Goal: Task Accomplishment & Management: Complete application form

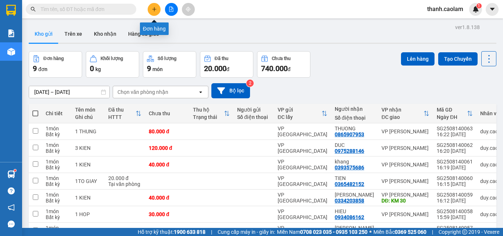
click at [155, 6] on button at bounding box center [154, 9] width 13 height 13
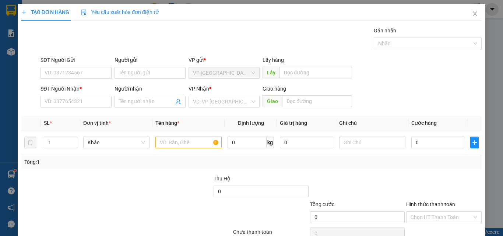
click at [74, 103] on input "SĐT Người Nhận *" at bounding box center [75, 102] width 71 height 12
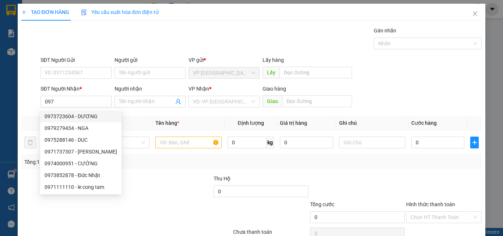
click at [65, 99] on input "097" at bounding box center [75, 102] width 71 height 12
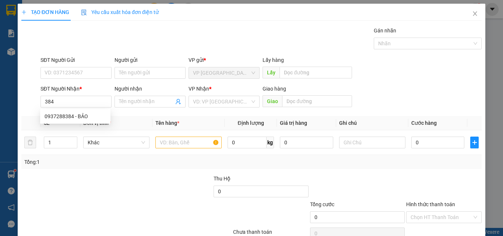
click at [94, 101] on input "384" at bounding box center [75, 102] width 71 height 12
click at [77, 118] on div "0937288384 - BẢO" at bounding box center [75, 116] width 61 height 8
type input "0937288384"
type input "BẢO"
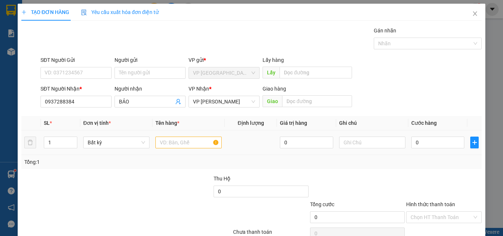
type input "0937288384"
click at [190, 142] on input "text" at bounding box center [188, 143] width 66 height 12
type input "1 KIEN"
type input "3"
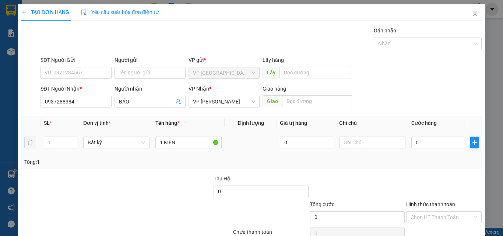
type input "3"
type input "30"
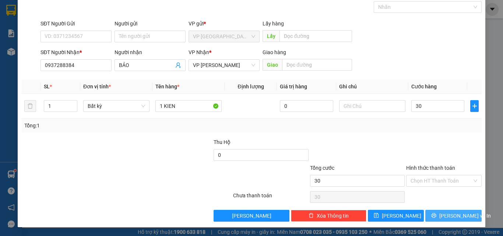
type input "30.000"
click at [444, 215] on span "[PERSON_NAME] và In" at bounding box center [465, 216] width 52 height 8
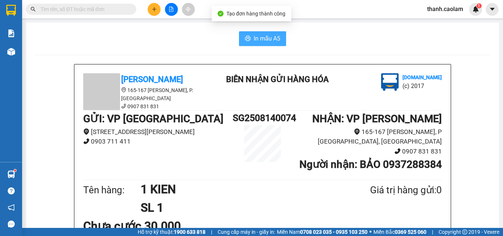
click at [271, 40] on span "In mẫu A5" at bounding box center [267, 38] width 27 height 9
click at [156, 8] on icon "plus" at bounding box center [154, 9] width 5 height 5
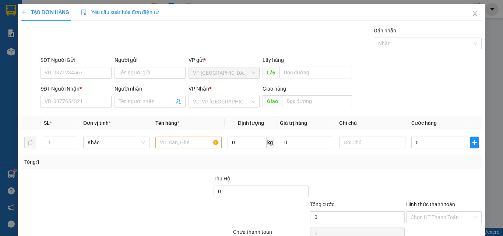
click at [89, 104] on input "SĐT Người Nhận *" at bounding box center [75, 102] width 71 height 12
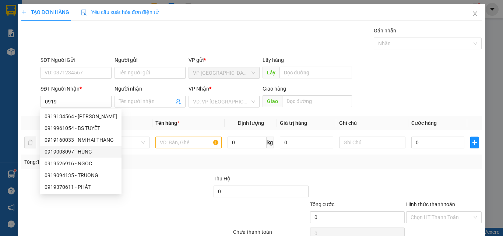
click at [76, 152] on div "0919003097 - HUNG" at bounding box center [81, 152] width 73 height 8
type input "0919003097"
type input "HUNG"
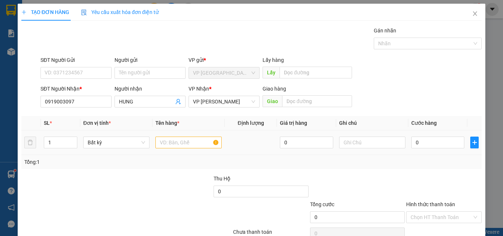
type input "0919003097"
click at [167, 140] on input "text" at bounding box center [188, 143] width 66 height 12
type input "1 KIEN"
type input "3"
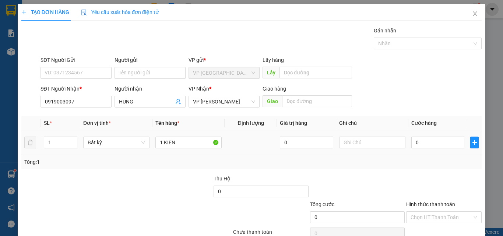
type input "3"
type input "30"
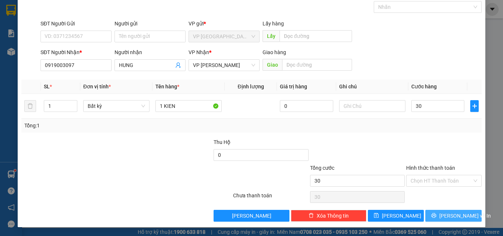
type input "30.000"
click at [445, 218] on span "[PERSON_NAME] và In" at bounding box center [465, 216] width 52 height 8
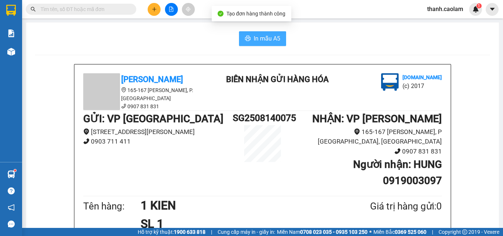
click at [248, 40] on button "In mẫu A5" at bounding box center [262, 38] width 47 height 15
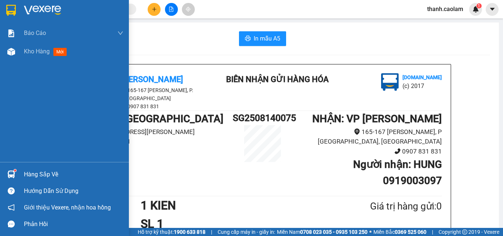
click at [9, 11] on img at bounding box center [11, 10] width 10 height 11
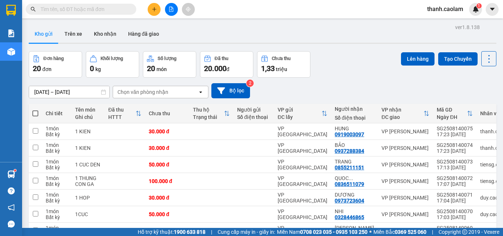
click at [153, 8] on icon "plus" at bounding box center [154, 9] width 5 height 5
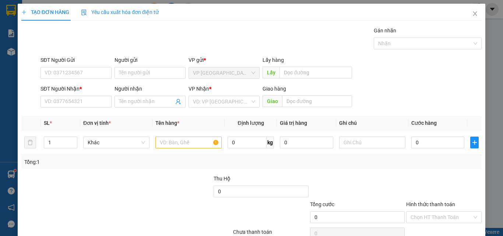
click at [78, 100] on input "SĐT Người Nhận *" at bounding box center [75, 102] width 71 height 12
drag, startPoint x: 95, startPoint y: 111, endPoint x: 91, endPoint y: 119, distance: 8.9
click at [93, 111] on div "0972383894 - LONG" at bounding box center [75, 116] width 70 height 12
type input "0972383894"
type input "LONG"
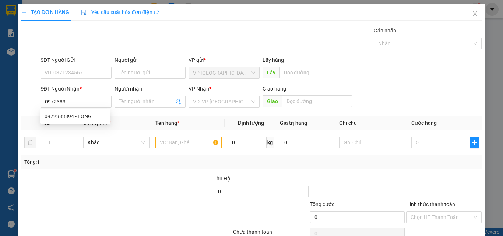
type input "KM 17"
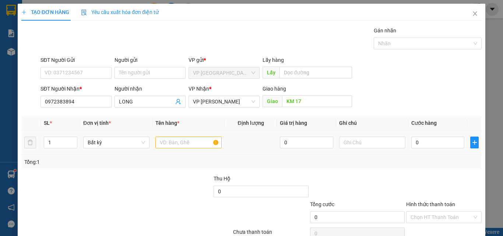
type input "0972383894"
click at [172, 148] on input "text" at bounding box center [188, 143] width 66 height 12
click at [171, 148] on input "text" at bounding box center [188, 143] width 66 height 12
type input "Q"
type input "1 KIEN"
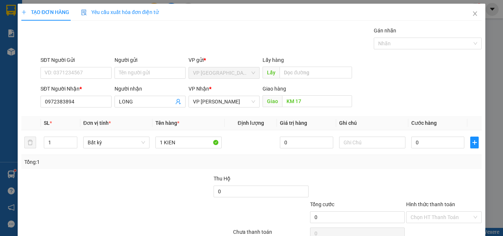
type input "3"
type input "30"
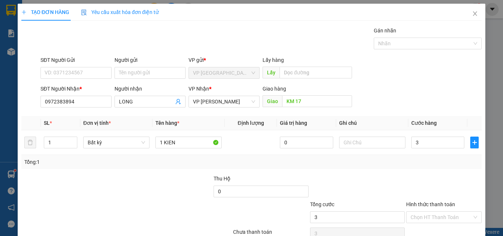
type input "30"
type input "30.000"
click at [426, 172] on div "Transit Pickup Surcharge Ids Transit Deliver Surcharge Ids Transit Deliver Surc…" at bounding box center [251, 143] width 460 height 232
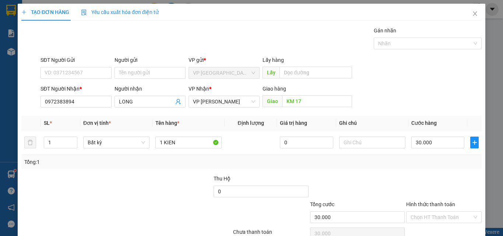
scroll to position [36, 0]
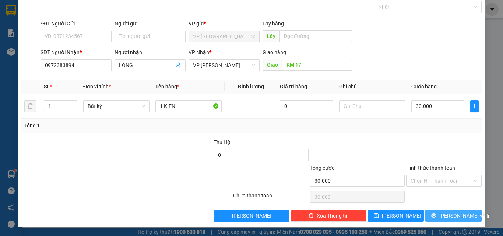
click at [443, 215] on span "[PERSON_NAME] và In" at bounding box center [465, 216] width 52 height 8
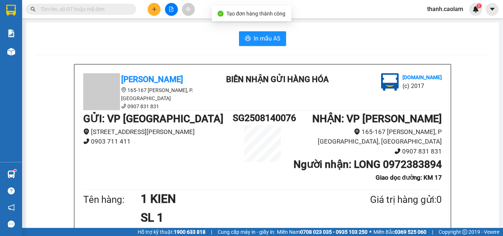
click at [264, 36] on span "In mẫu A5" at bounding box center [267, 38] width 27 height 9
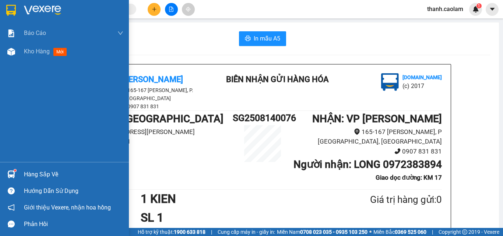
drag, startPoint x: 8, startPoint y: 4, endPoint x: 152, endPoint y: 18, distance: 144.6
click at [9, 4] on div at bounding box center [11, 10] width 13 height 13
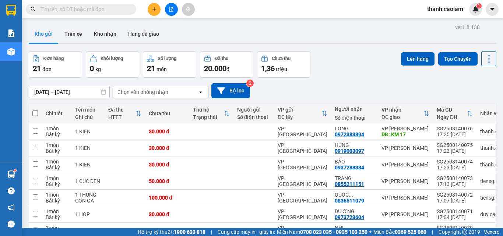
click at [181, 6] on div at bounding box center [171, 9] width 55 height 13
click at [170, 10] on icon "file-add" at bounding box center [171, 9] width 5 height 5
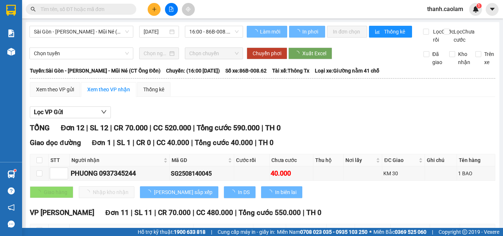
drag, startPoint x: 89, startPoint y: 36, endPoint x: 103, endPoint y: 32, distance: 14.4
click at [91, 35] on span "Sài Gòn - [PERSON_NAME] - Mũi Né (CT Ông Đồn)" at bounding box center [81, 31] width 95 height 11
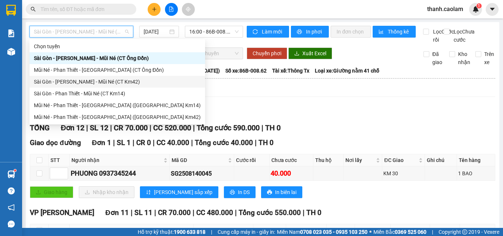
drag, startPoint x: 121, startPoint y: 81, endPoint x: 205, endPoint y: 37, distance: 94.8
click at [124, 78] on div "Sài Gòn - [PERSON_NAME] - Mũi Né (CT Km42)" at bounding box center [117, 82] width 167 height 8
type input "[DATE]"
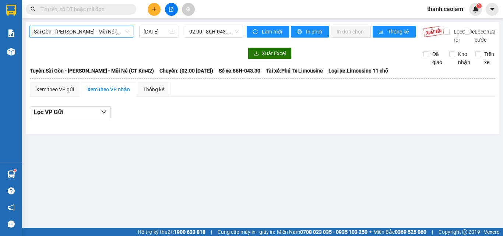
click at [212, 29] on span "02:00 - 86H-043.30" at bounding box center [213, 31] width 49 height 11
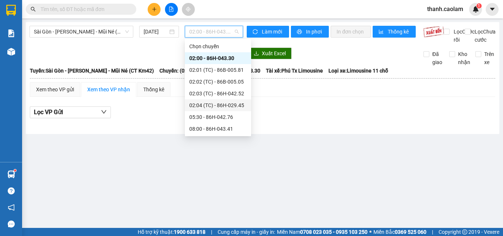
scroll to position [141, 0]
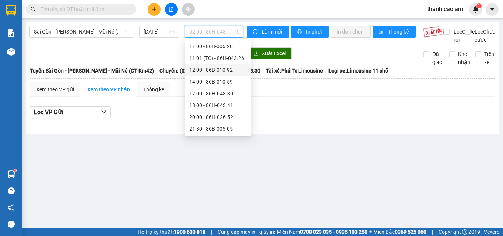
click at [221, 71] on div "12:00 - 86B-010.92" at bounding box center [217, 70] width 57 height 8
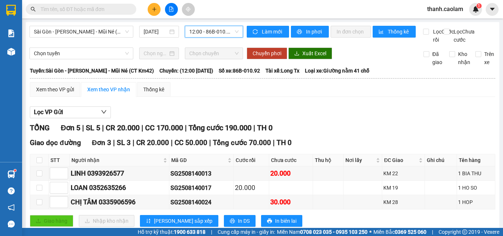
click at [203, 29] on span "12:00 - 86B-010.92" at bounding box center [213, 31] width 49 height 11
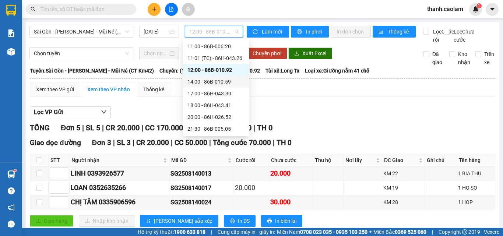
click at [224, 87] on div "14:00 - 86B-010.59" at bounding box center [216, 82] width 66 height 12
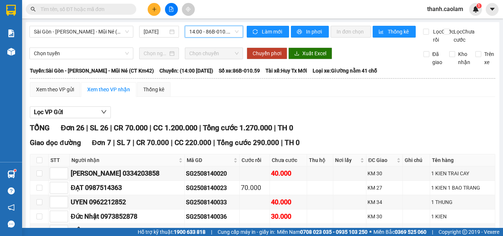
drag, startPoint x: 198, startPoint y: 37, endPoint x: 201, endPoint y: 34, distance: 4.4
click at [201, 35] on div "14:00 - 86B-010.59" at bounding box center [214, 32] width 58 height 12
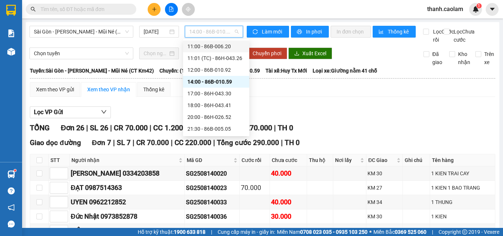
click at [108, 31] on span "Sài Gòn - [PERSON_NAME] - Mũi Né (CT Km42)" at bounding box center [81, 31] width 95 height 11
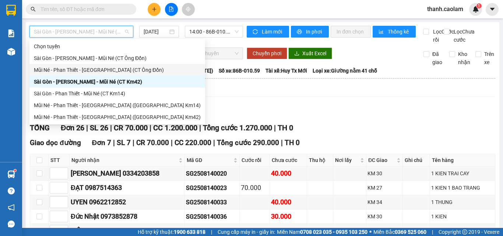
click at [111, 64] on div "Mũi Né - Phan Thiết - [GEOGRAPHIC_DATA] (CT Ông Đồn)" at bounding box center [117, 70] width 176 height 12
type input "[DATE]"
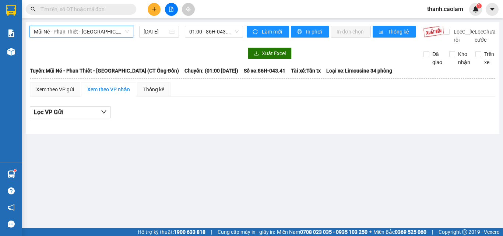
click at [107, 33] on span "Mũi Né - Phan Thiết - [GEOGRAPHIC_DATA] (CT Ông Đồn)" at bounding box center [81, 31] width 95 height 11
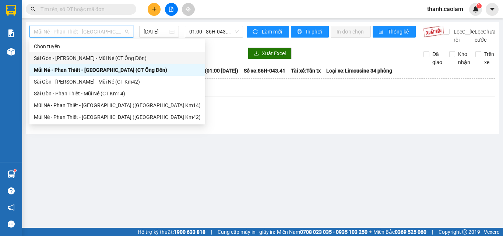
click at [102, 56] on div "Sài Gòn - [PERSON_NAME] - Mũi Né (CT Ông Đồn)" at bounding box center [117, 58] width 167 height 8
type input "[DATE]"
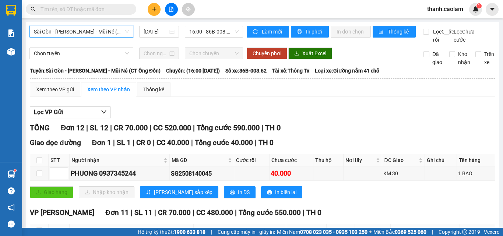
click at [151, 13] on button at bounding box center [154, 9] width 13 height 13
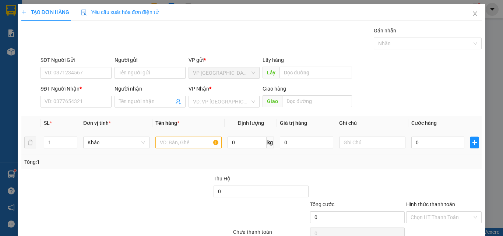
click at [171, 139] on input "text" at bounding box center [188, 143] width 66 height 12
type input "1 KIEN"
type input "4"
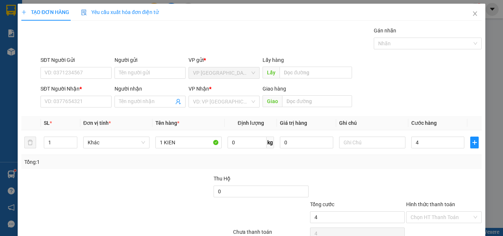
type input "40"
type input "40.000"
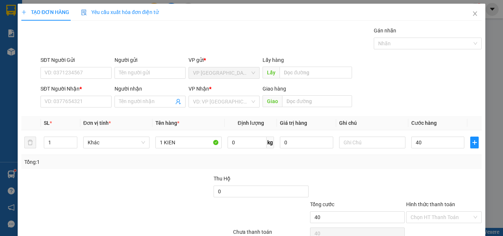
type input "40.000"
click at [84, 104] on input "SĐT Người Nhận *" at bounding box center [75, 102] width 71 height 12
type input "0916345154"
click at [77, 114] on div "0916345154 - LINH" at bounding box center [75, 116] width 61 height 8
type input "LINH"
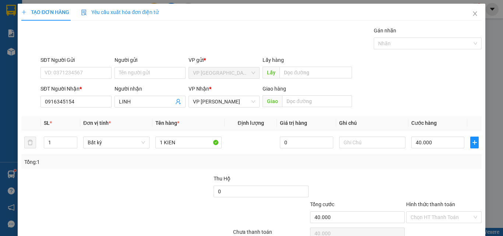
type input "0916345154"
click at [445, 215] on input "Hình thức thanh toán" at bounding box center [440, 217] width 61 height 11
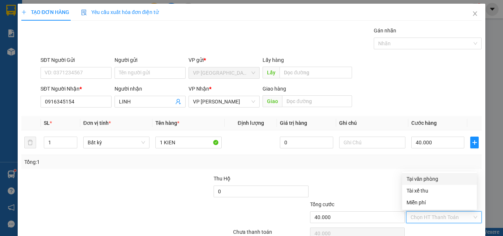
click at [425, 180] on div "Tại văn phòng" at bounding box center [439, 179] width 66 height 8
type input "0"
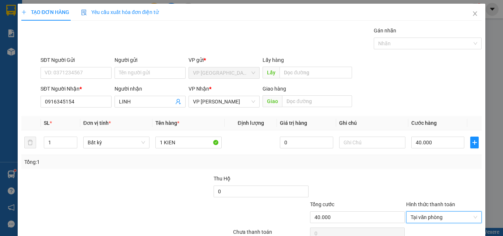
scroll to position [36, 0]
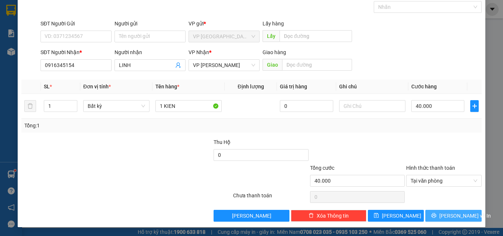
click at [456, 216] on span "[PERSON_NAME] và In" at bounding box center [465, 216] width 52 height 8
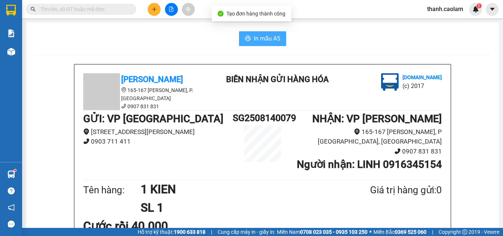
click at [254, 39] on span "In mẫu A5" at bounding box center [267, 38] width 27 height 9
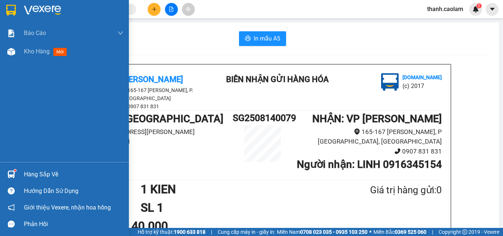
click at [7, 9] on img at bounding box center [11, 10] width 10 height 11
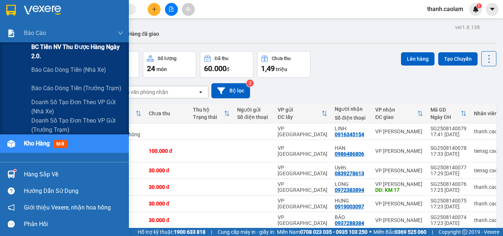
click at [59, 47] on span "BC Tiền NV thu được hàng ngày 2.0." at bounding box center [77, 51] width 92 height 18
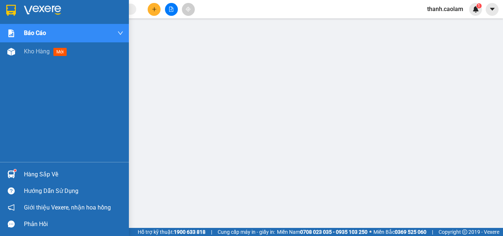
click at [17, 11] on div at bounding box center [11, 10] width 13 height 13
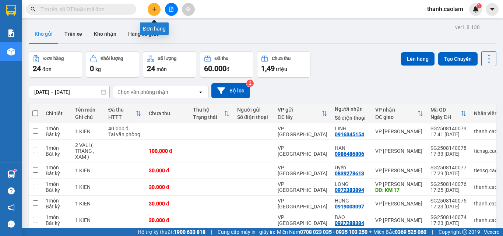
click at [155, 8] on icon "plus" at bounding box center [154, 9] width 5 height 5
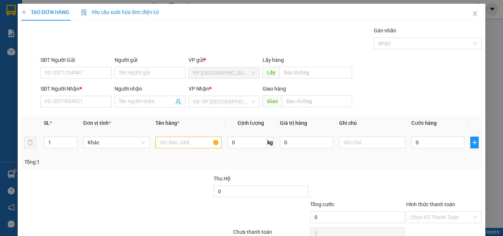
click at [179, 145] on input "text" at bounding box center [188, 143] width 66 height 12
click at [74, 99] on input "SĐT Người Nhận *" at bounding box center [75, 102] width 71 height 12
drag, startPoint x: 77, startPoint y: 114, endPoint x: 183, endPoint y: 133, distance: 107.7
click at [77, 114] on div "0916345154 - LINH" at bounding box center [75, 116] width 61 height 8
type input "0916345154"
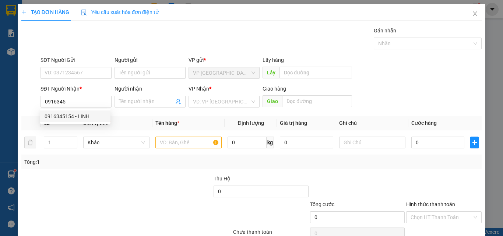
type input "LINH"
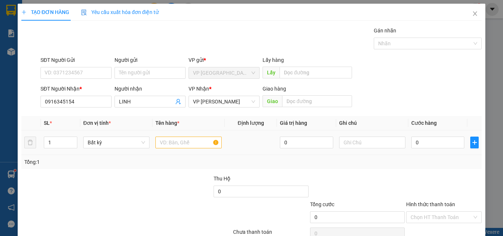
type input "0916345154"
click at [183, 147] on input "text" at bounding box center [188, 143] width 66 height 12
type input "2 KIEN"
click at [432, 144] on input "0" at bounding box center [437, 143] width 53 height 12
type input "1"
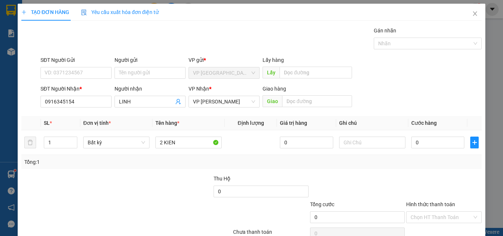
type input "1"
type input "12"
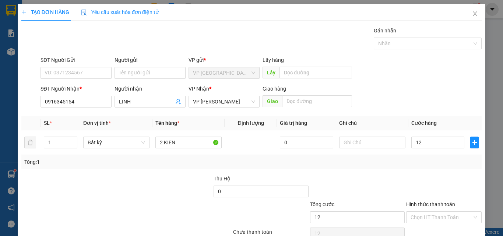
type input "120"
type input "120.000"
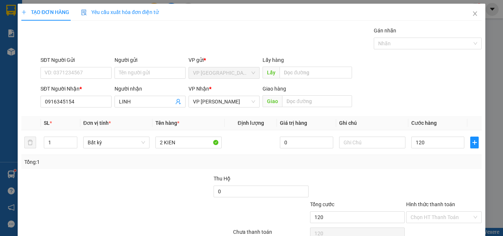
type input "120.000"
click at [447, 173] on div "Transit Pickup Surcharge Ids Transit Deliver Surcharge Ids Transit Deliver Surc…" at bounding box center [251, 143] width 460 height 232
click at [435, 141] on input "120.000" at bounding box center [437, 143] width 53 height 12
click at [443, 178] on div at bounding box center [443, 187] width 77 height 26
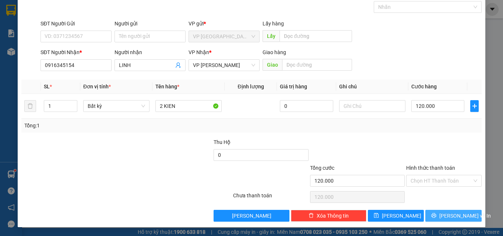
click at [465, 214] on button "[PERSON_NAME] và In" at bounding box center [453, 216] width 56 height 12
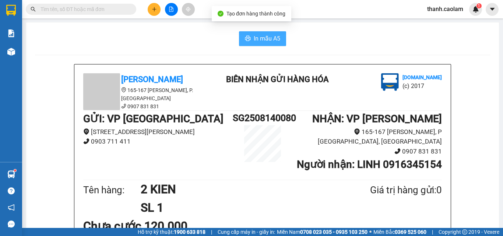
click at [255, 38] on span "In mẫu A5" at bounding box center [267, 38] width 27 height 9
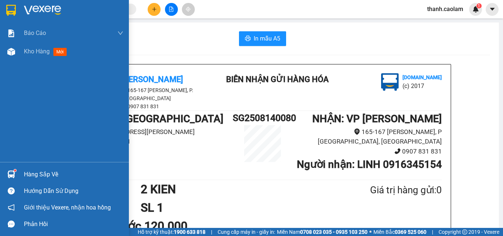
click at [13, 12] on img at bounding box center [11, 10] width 10 height 11
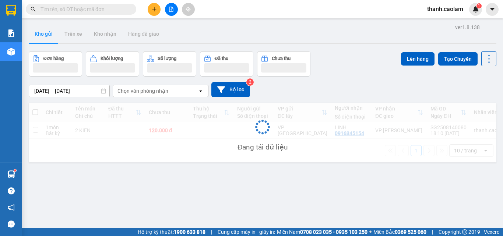
click at [189, 40] on div "Kho gửi Trên xe Kho nhận Hàng đã giao" at bounding box center [262, 35] width 467 height 20
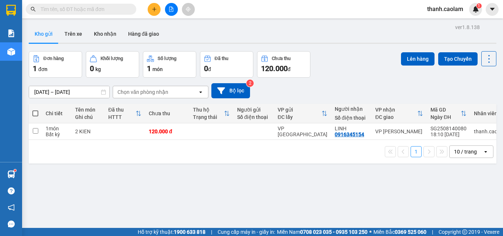
click at [155, 4] on button at bounding box center [154, 9] width 13 height 13
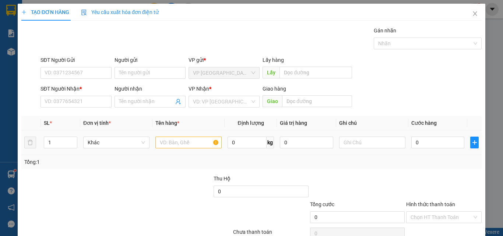
click at [182, 150] on td at bounding box center [188, 142] width 72 height 25
click at [188, 144] on input "text" at bounding box center [188, 143] width 66 height 12
type input "1 CUC"
click at [439, 145] on input "0" at bounding box center [437, 143] width 53 height 12
type input "4"
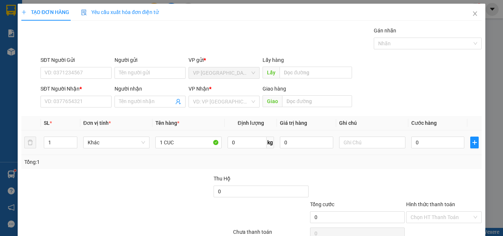
type input "4"
type input "40"
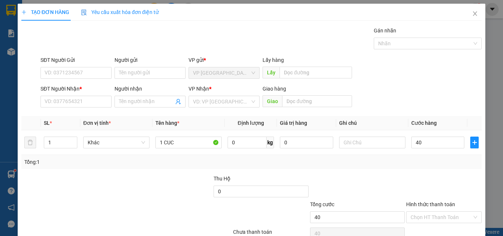
type input "40.000"
click at [95, 106] on input "SĐT Người Nhận *" at bounding box center [75, 102] width 71 height 12
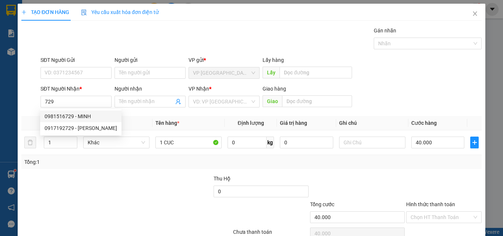
click at [94, 111] on div "0981516729 - MINH" at bounding box center [80, 116] width 81 height 12
type input "0981516729"
type input "MINH"
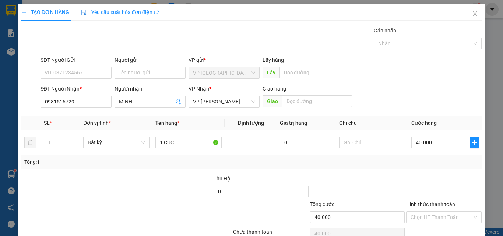
scroll to position [36, 0]
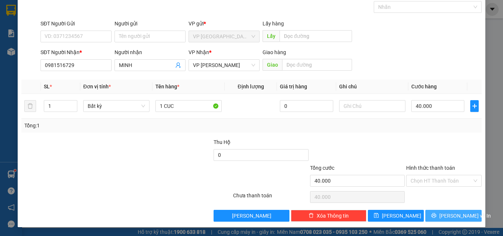
type input "0981516729"
click at [460, 213] on span "[PERSON_NAME] và In" at bounding box center [465, 216] width 52 height 8
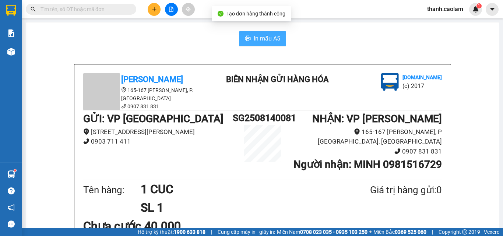
click at [265, 42] on span "In mẫu A5" at bounding box center [267, 38] width 27 height 9
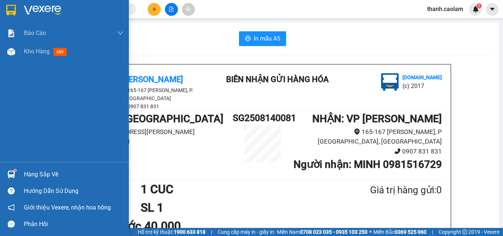
click at [8, 6] on img at bounding box center [11, 10] width 10 height 11
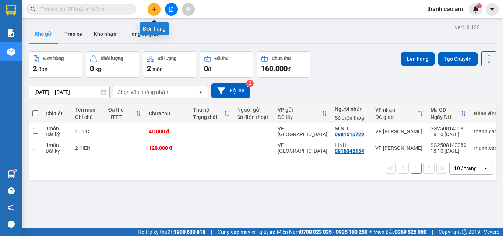
click at [156, 11] on icon "plus" at bounding box center [154, 9] width 5 height 5
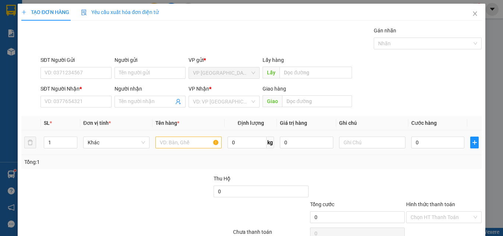
click at [170, 143] on input "text" at bounding box center [188, 143] width 66 height 12
type input "1 KIEN"
type input "4"
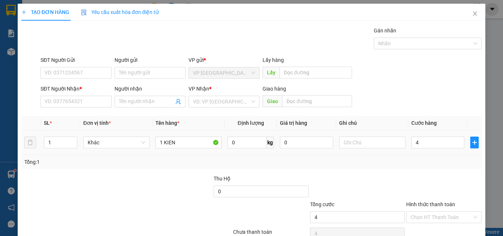
type input "40"
type input "40.000"
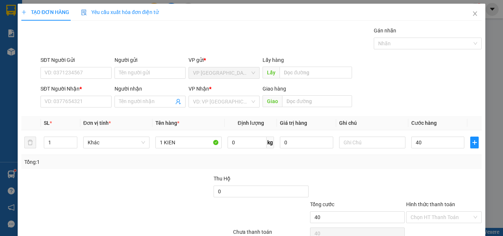
type input "40.000"
click at [85, 96] on input "SĐT Người Nhận *" at bounding box center [75, 102] width 71 height 12
type input "0"
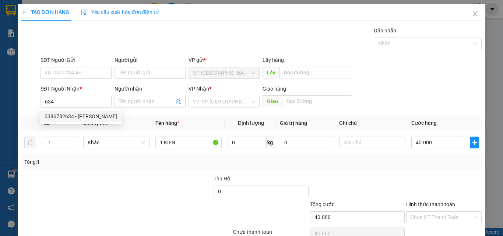
click at [90, 115] on div "0386782634 - [PERSON_NAME]" at bounding box center [81, 116] width 73 height 8
type input "0386782634"
type input "[PERSON_NAME]"
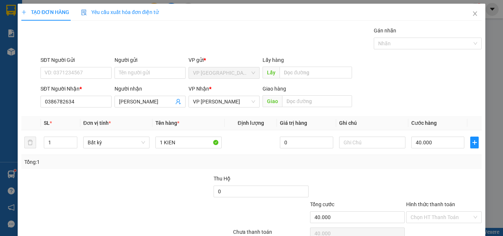
scroll to position [36, 0]
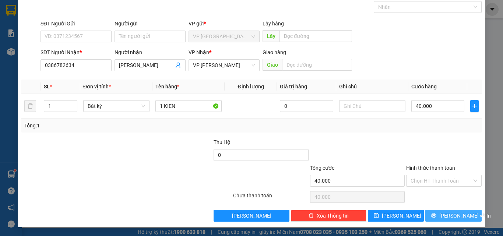
type input "0386782634"
click at [458, 219] on span "[PERSON_NAME] và In" at bounding box center [465, 216] width 52 height 8
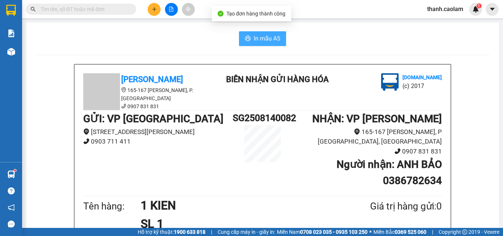
click at [263, 37] on span "In mẫu A5" at bounding box center [267, 38] width 27 height 9
click at [281, 38] on button "In mẫu A5" at bounding box center [262, 38] width 47 height 15
click at [160, 7] on div at bounding box center [171, 9] width 55 height 13
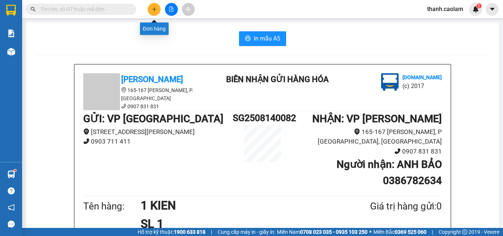
click at [155, 10] on icon "plus" at bounding box center [154, 9] width 5 height 5
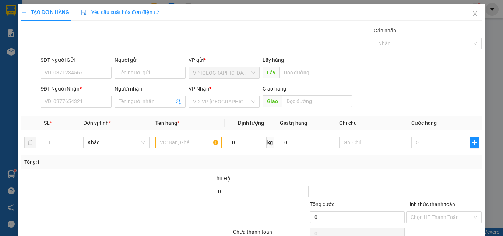
click at [84, 100] on input "SĐT Người Nhận *" at bounding box center [75, 102] width 71 height 12
drag, startPoint x: 98, startPoint y: 115, endPoint x: 171, endPoint y: 129, distance: 74.6
click at [99, 114] on div "0968786664 - HUY MẬP" at bounding box center [75, 116] width 61 height 8
type input "0968786664"
type input "HUY MẬP"
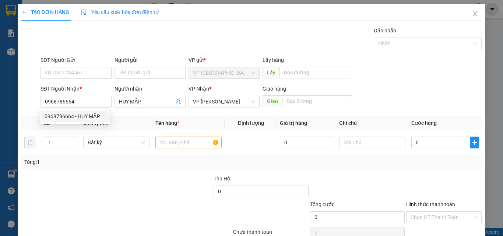
type input "0968786664"
click at [177, 139] on input "text" at bounding box center [188, 143] width 66 height 12
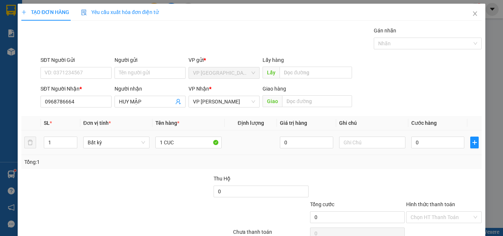
type input "1 CUC"
type input "3"
type input "30"
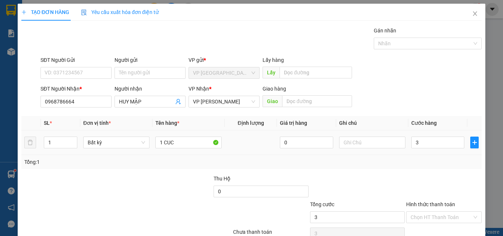
type input "30"
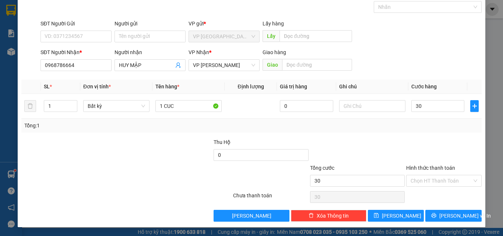
type input "30.000"
click at [378, 145] on div at bounding box center [357, 151] width 96 height 26
click at [458, 214] on span "[PERSON_NAME] và In" at bounding box center [465, 216] width 52 height 8
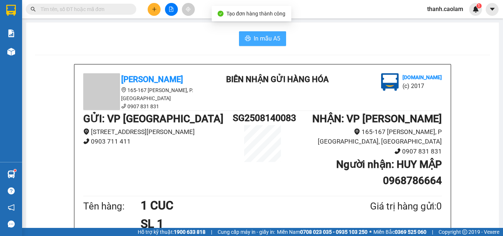
click at [255, 35] on span "In mẫu A5" at bounding box center [267, 38] width 27 height 9
click at [156, 4] on button at bounding box center [154, 9] width 13 height 13
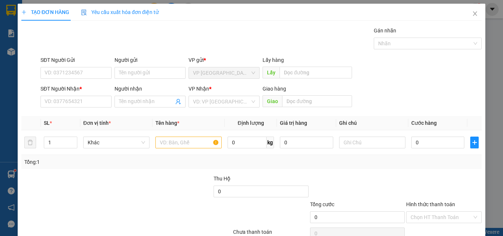
click at [94, 105] on input "SĐT Người Nhận *" at bounding box center [75, 102] width 71 height 12
type input "0925296067"
click at [87, 121] on div "0925296067 - THai" at bounding box center [75, 116] width 70 height 12
type input "THai"
click at [226, 100] on span "VP [PERSON_NAME]" at bounding box center [224, 101] width 62 height 11
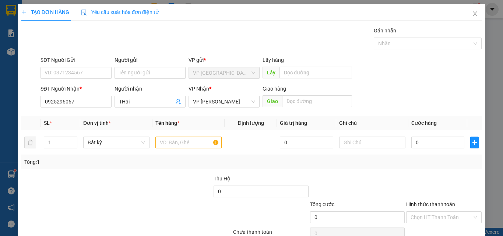
type input "0925296067"
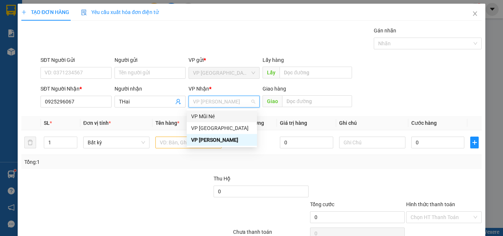
click at [218, 113] on div "VP Mũi Né" at bounding box center [221, 116] width 61 height 8
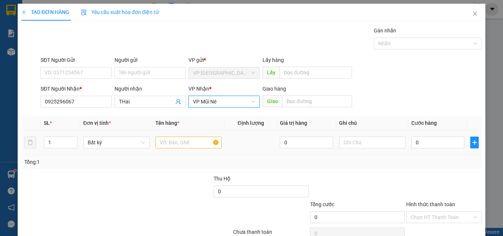
click at [202, 143] on input "text" at bounding box center [188, 143] width 66 height 12
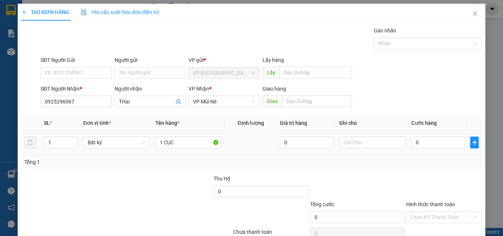
type input "1 CUC"
type input "3"
type input "30"
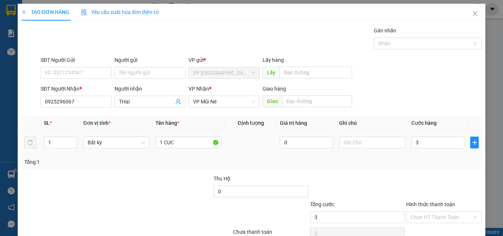
type input "30"
type input "30.000"
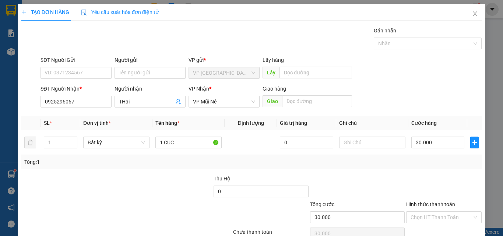
click at [431, 206] on label "Hình thức thanh toán" at bounding box center [430, 204] width 49 height 6
click at [431, 212] on input "Hình thức thanh toán" at bounding box center [440, 217] width 61 height 11
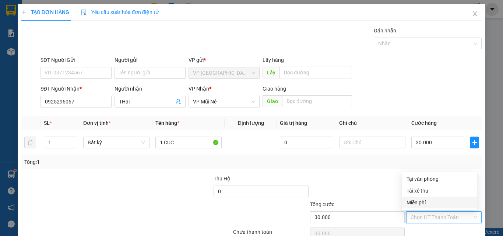
scroll to position [36, 0]
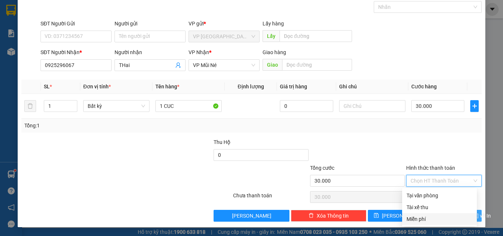
click at [445, 221] on div "Miễn phí" at bounding box center [439, 219] width 66 height 8
type input "0"
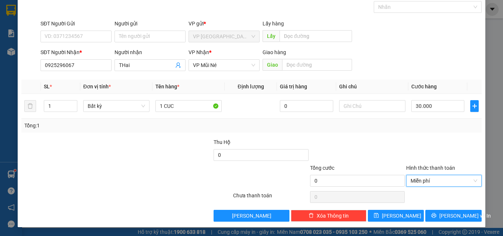
click at [437, 180] on span "Miễn phí" at bounding box center [443, 180] width 67 height 11
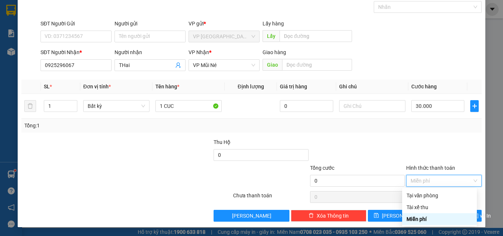
click at [84, 60] on input "0925296067" at bounding box center [75, 65] width 71 height 12
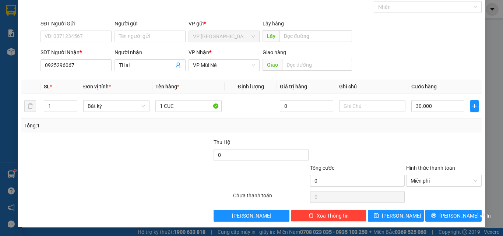
click at [84, 60] on input "0925296067" at bounding box center [75, 65] width 71 height 12
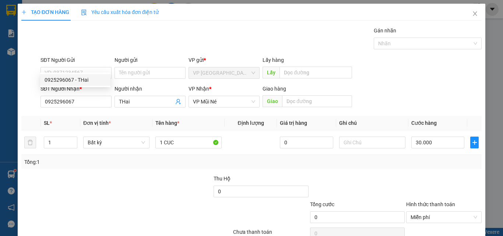
click at [466, 15] on span "Close" at bounding box center [474, 14] width 21 height 21
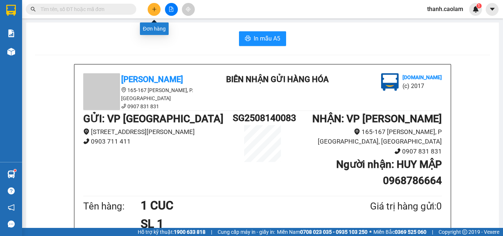
click at [156, 10] on icon "plus" at bounding box center [154, 9] width 5 height 5
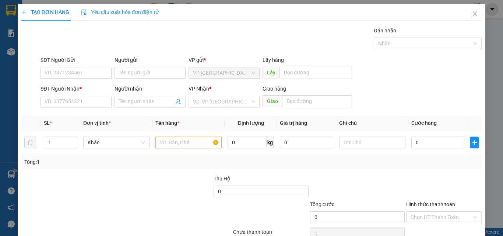
click at [81, 103] on input "SĐT Người Nhận *" at bounding box center [75, 102] width 71 height 12
paste input "0925296067"
type input "0925296067"
drag, startPoint x: 96, startPoint y: 118, endPoint x: 200, endPoint y: 133, distance: 105.2
click at [98, 117] on div "0925296067 - THai" at bounding box center [75, 116] width 61 height 8
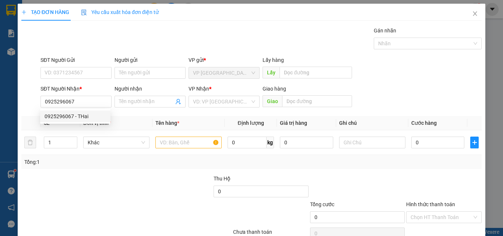
type input "THai"
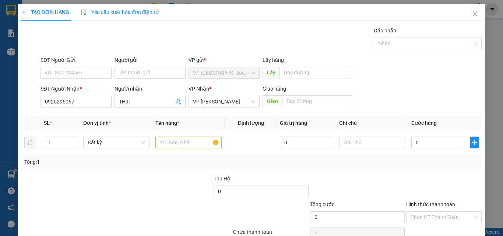
type input "0925296067"
click at [215, 108] on div "VP Nhận * VP [PERSON_NAME]" at bounding box center [223, 98] width 71 height 26
click at [218, 104] on span "VP [PERSON_NAME]" at bounding box center [224, 101] width 62 height 11
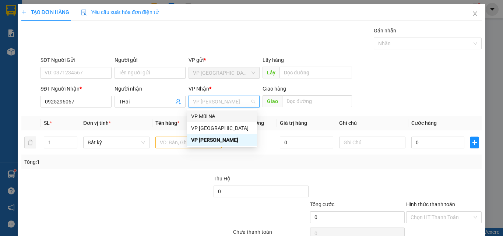
click at [214, 118] on div "VP Mũi Né" at bounding box center [221, 116] width 61 height 8
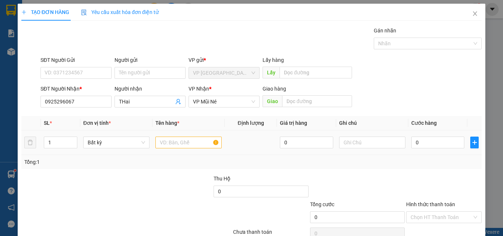
click at [202, 142] on input "text" at bounding box center [188, 143] width 66 height 12
type input "1 CUC"
type input "3"
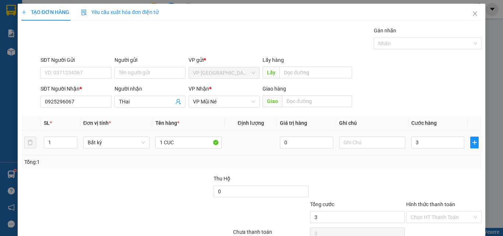
type input "30"
type input "30.000"
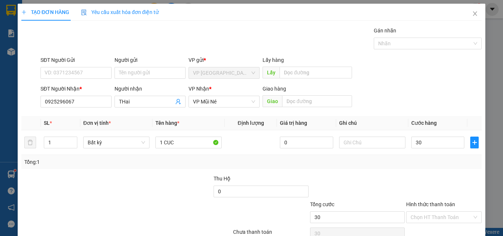
type input "30.000"
click at [417, 158] on div "Tổng: 1" at bounding box center [251, 162] width 454 height 8
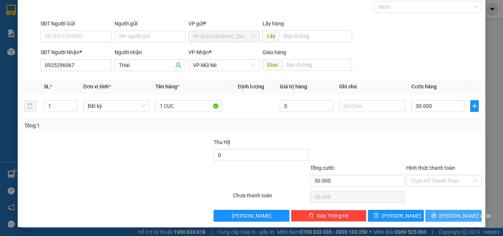
click at [451, 210] on button "[PERSON_NAME] và In" at bounding box center [453, 216] width 56 height 12
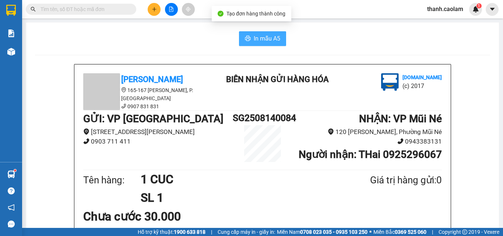
click at [258, 39] on span "In mẫu A5" at bounding box center [267, 38] width 27 height 9
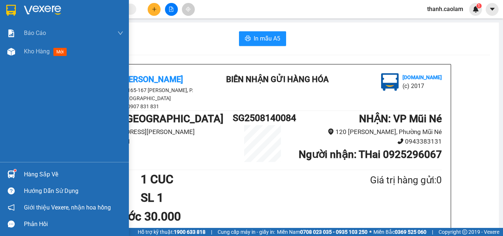
drag, startPoint x: 1, startPoint y: 10, endPoint x: 36, endPoint y: 1, distance: 36.3
click at [1, 11] on div at bounding box center [64, 12] width 129 height 24
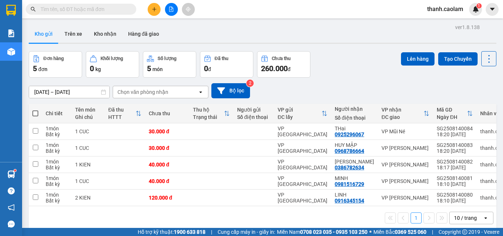
click at [35, 115] on span at bounding box center [35, 113] width 6 height 6
click at [35, 110] on input "checkbox" at bounding box center [35, 110] width 0 height 0
checkbox input "true"
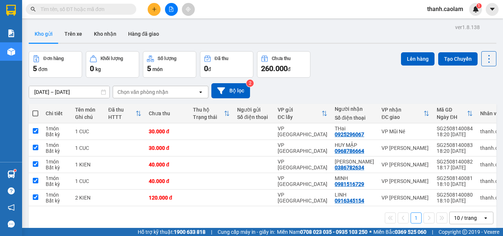
checkbox input "true"
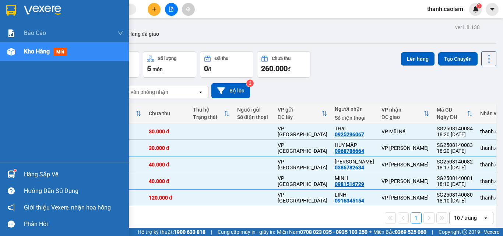
click at [12, 10] on img at bounding box center [11, 10] width 10 height 11
